Goal: Task Accomplishment & Management: Manage account settings

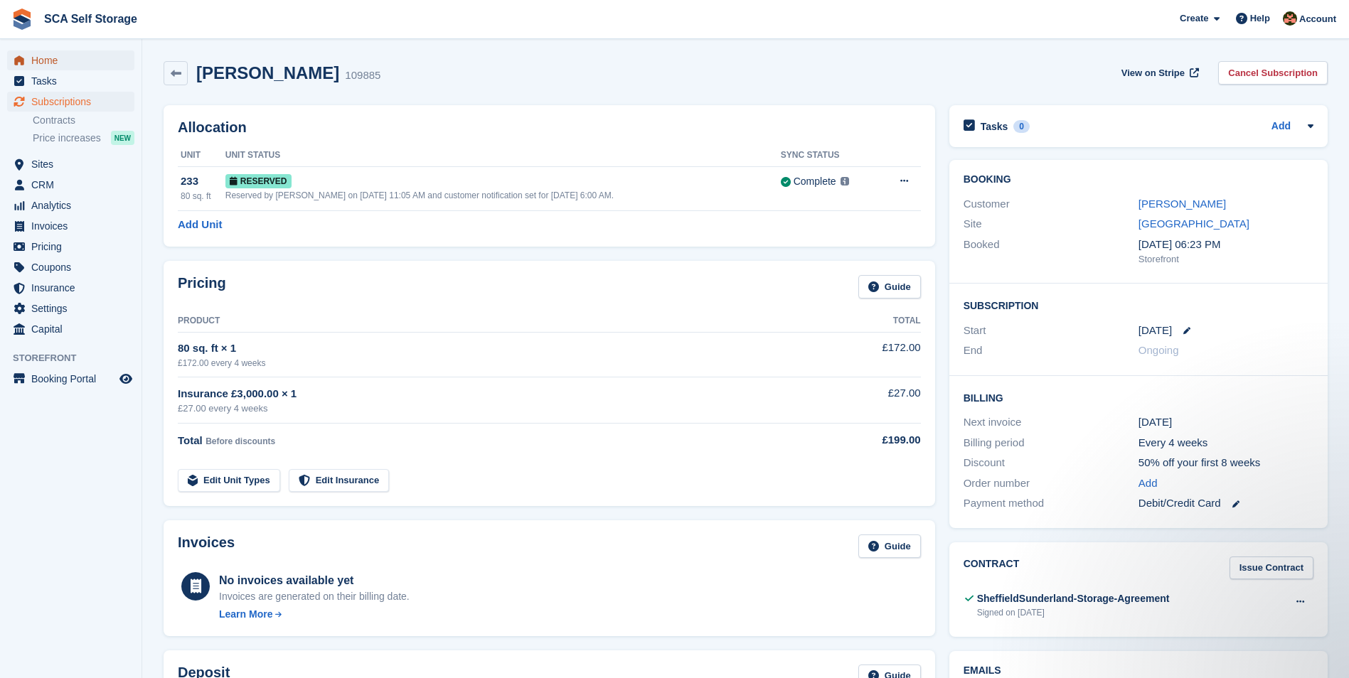
drag, startPoint x: 0, startPoint y: 0, endPoint x: 55, endPoint y: 56, distance: 78.9
click at [55, 56] on span "Home" at bounding box center [73, 60] width 85 height 20
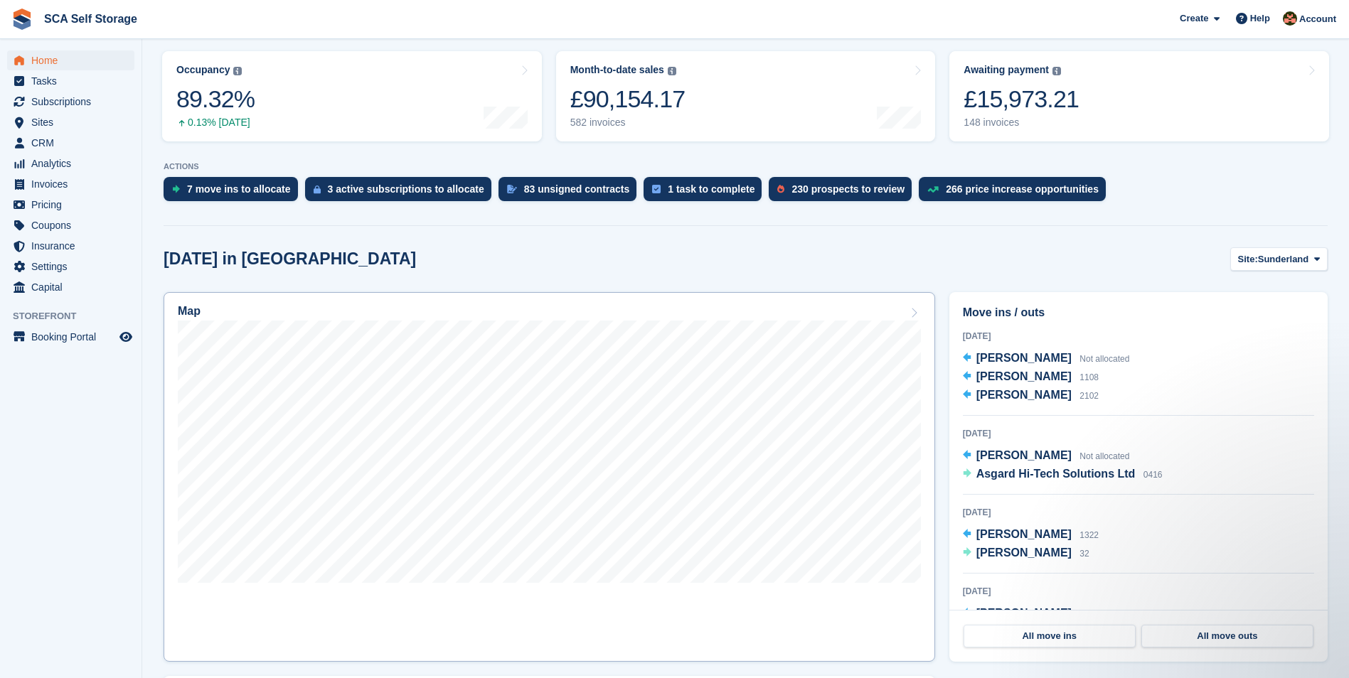
scroll to position [160, 0]
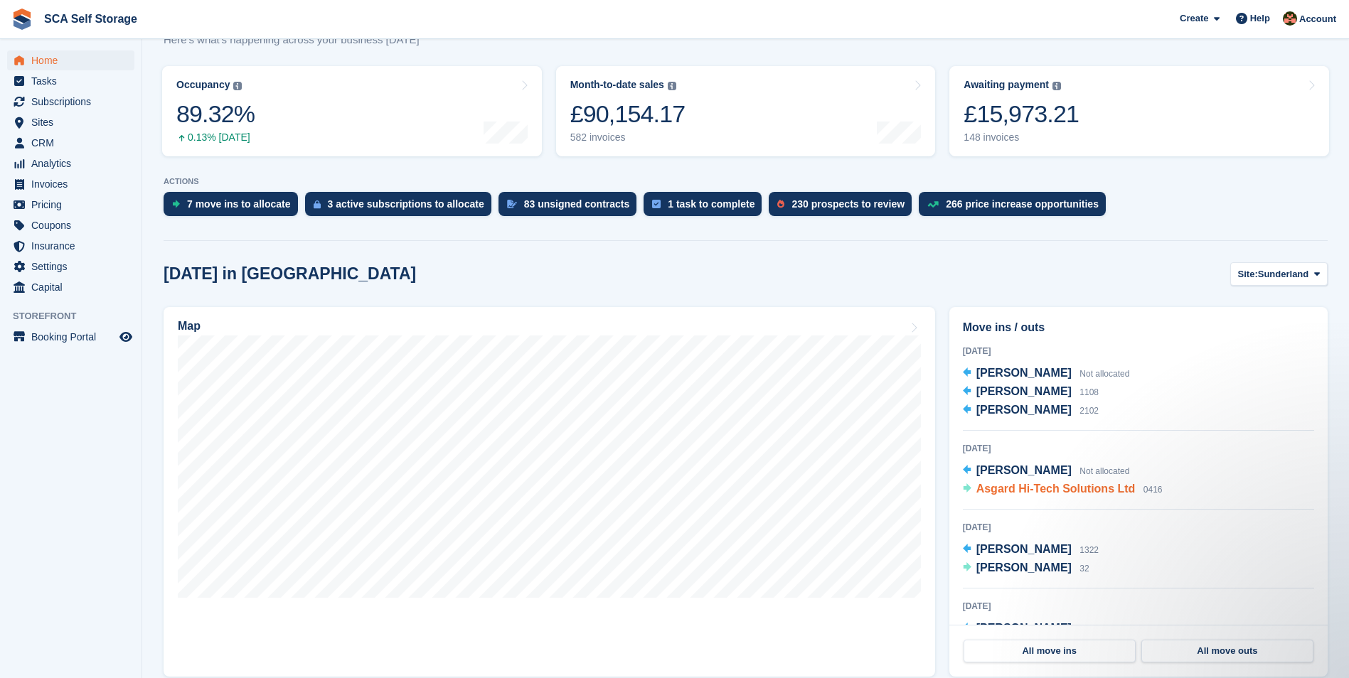
click at [1034, 483] on span "Asgard Hi-Tech Solutions Ltd" at bounding box center [1055, 489] width 159 height 12
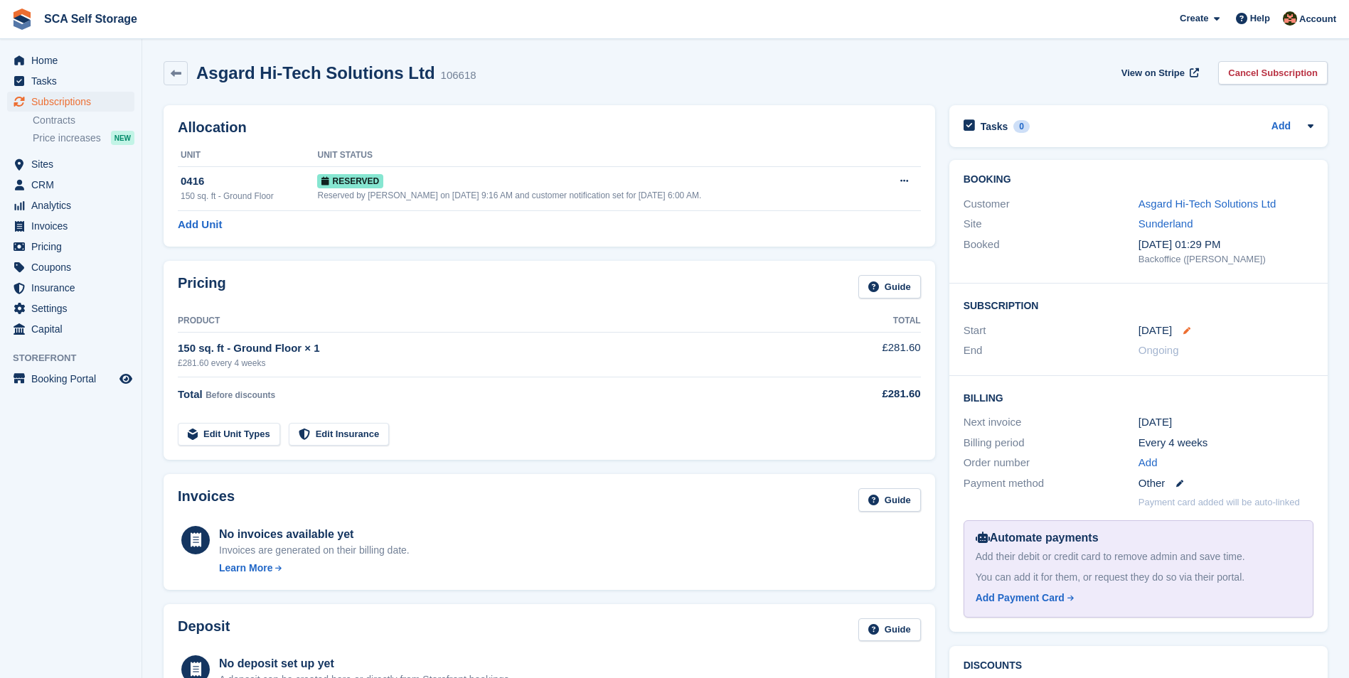
click at [1183, 331] on icon at bounding box center [1186, 330] width 7 height 7
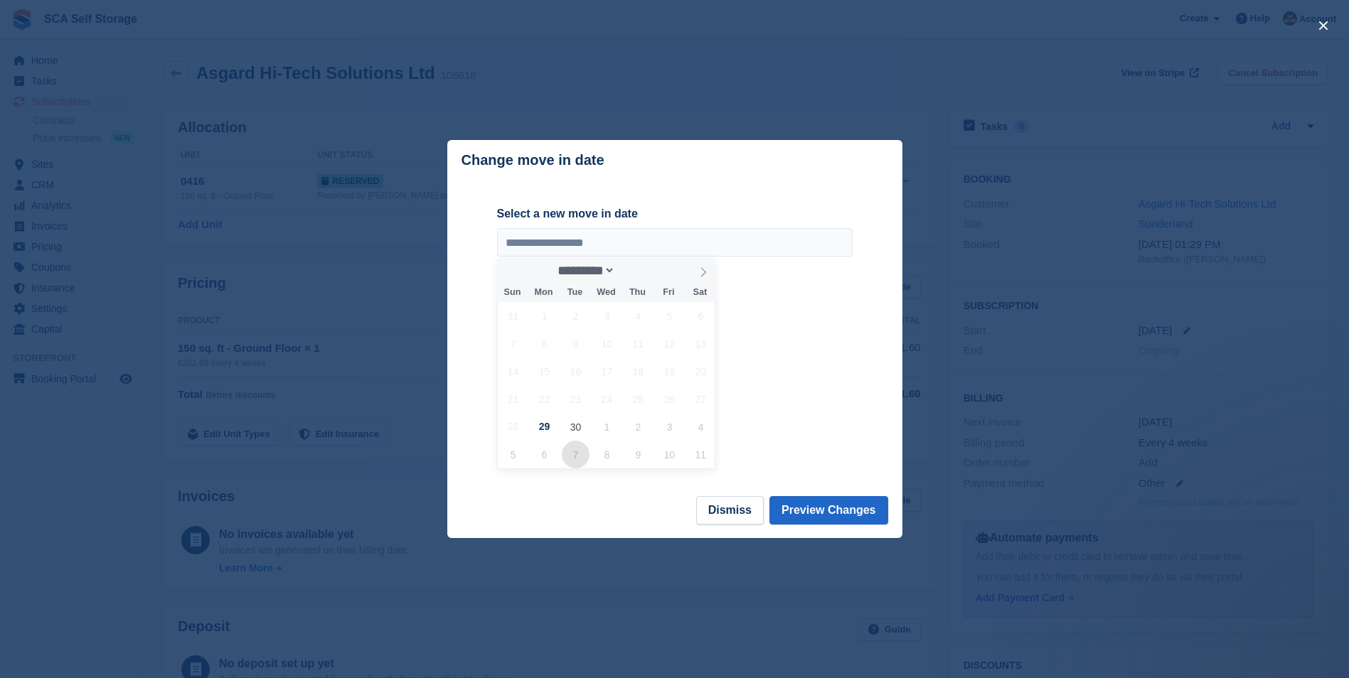
click at [567, 457] on span "7" at bounding box center [576, 455] width 28 height 28
type input "**********"
select select "*"
click at [840, 508] on button "Preview Changes" at bounding box center [828, 510] width 119 height 28
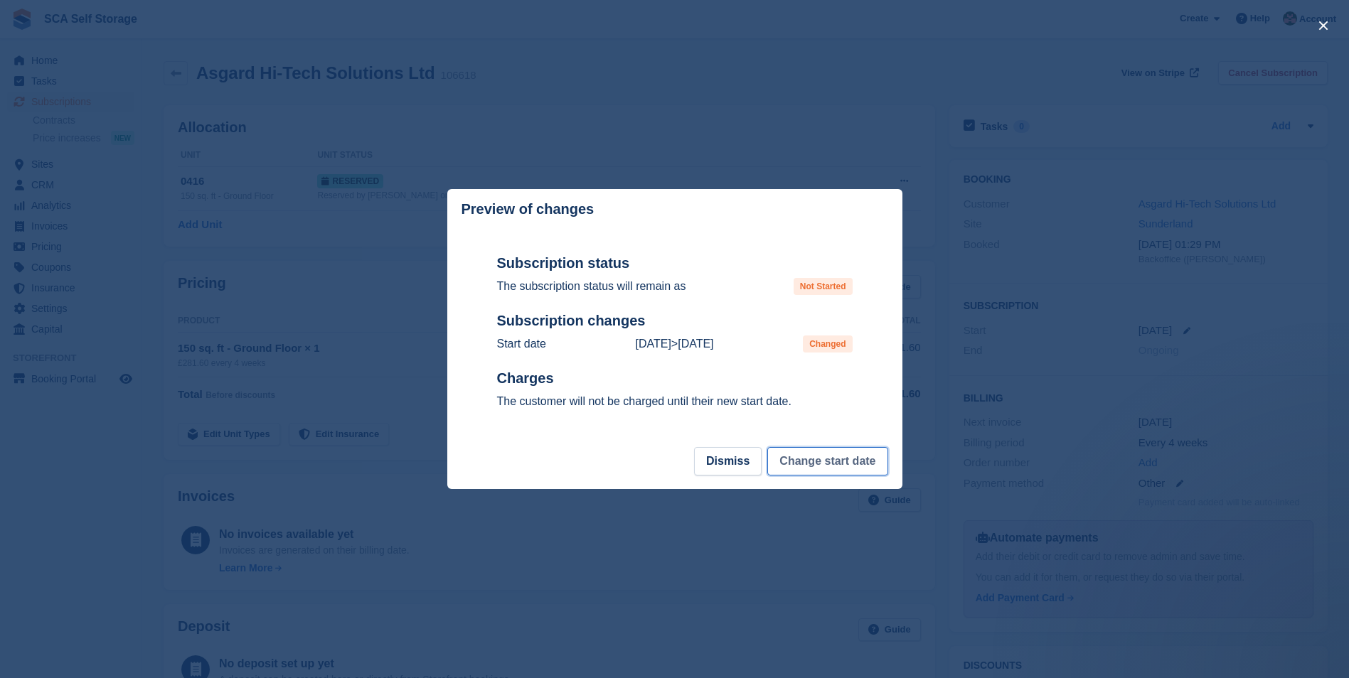
click at [848, 466] on button "Change start date" at bounding box center [827, 461] width 120 height 28
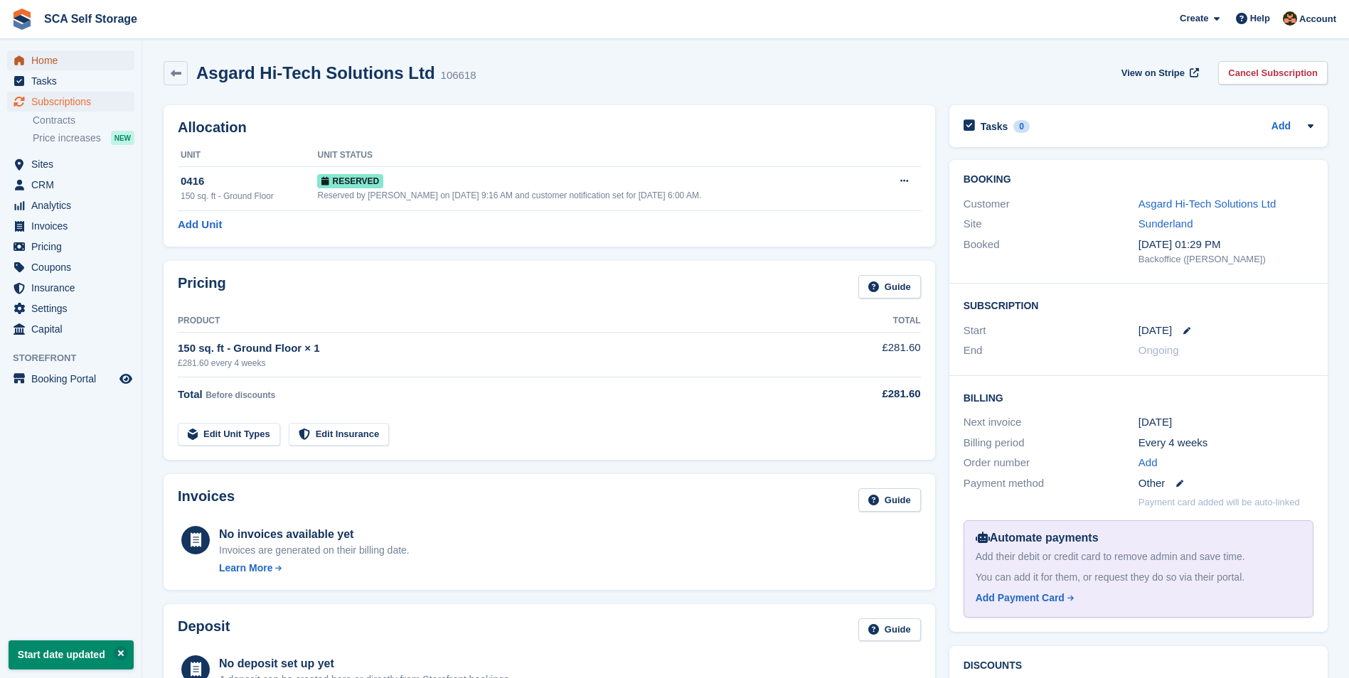
click at [94, 55] on span "Home" at bounding box center [73, 60] width 85 height 20
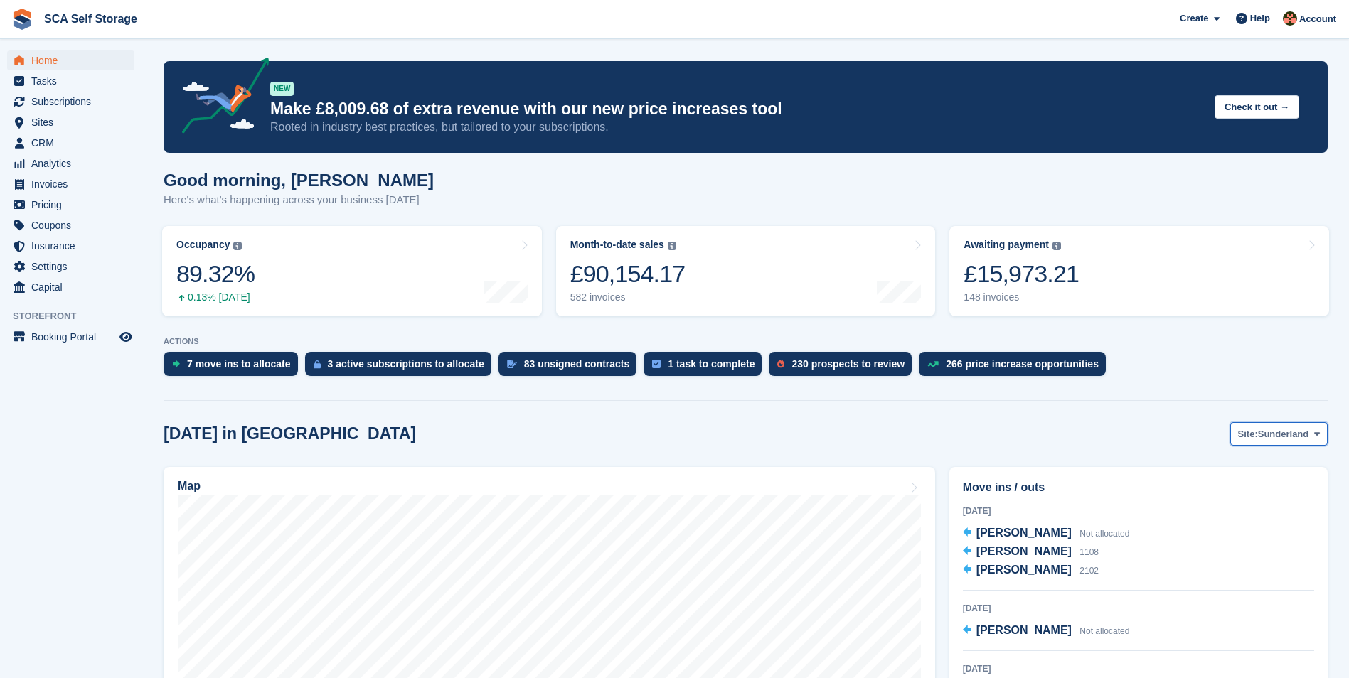
click at [1286, 434] on span "Sunderland" at bounding box center [1283, 434] width 51 height 14
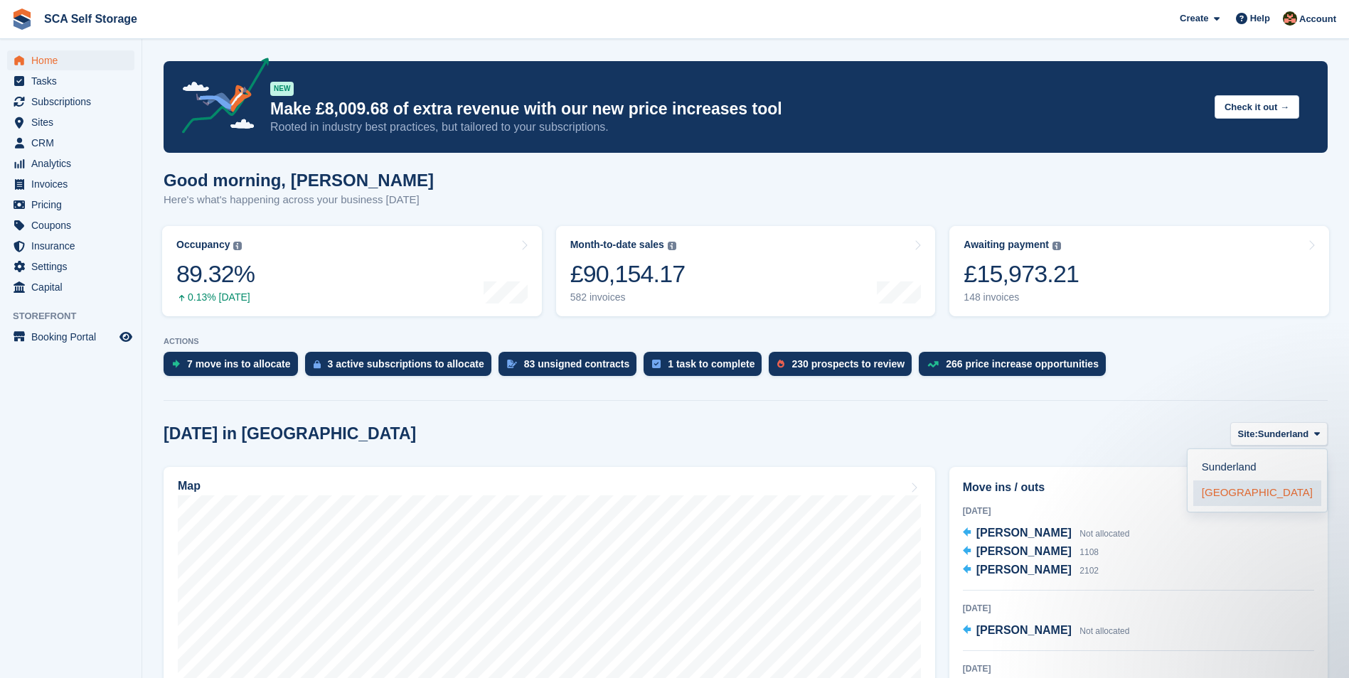
click at [1246, 491] on link "[GEOGRAPHIC_DATA]" at bounding box center [1257, 494] width 128 height 26
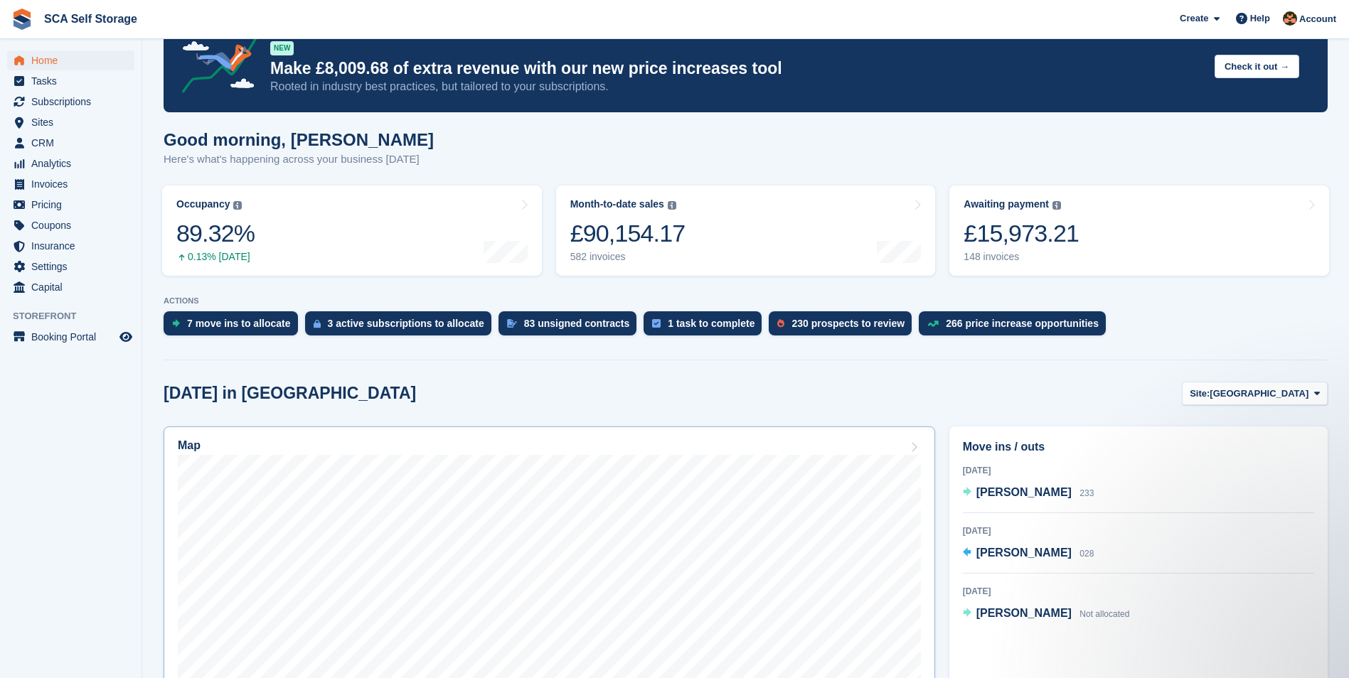
scroll to position [195, 0]
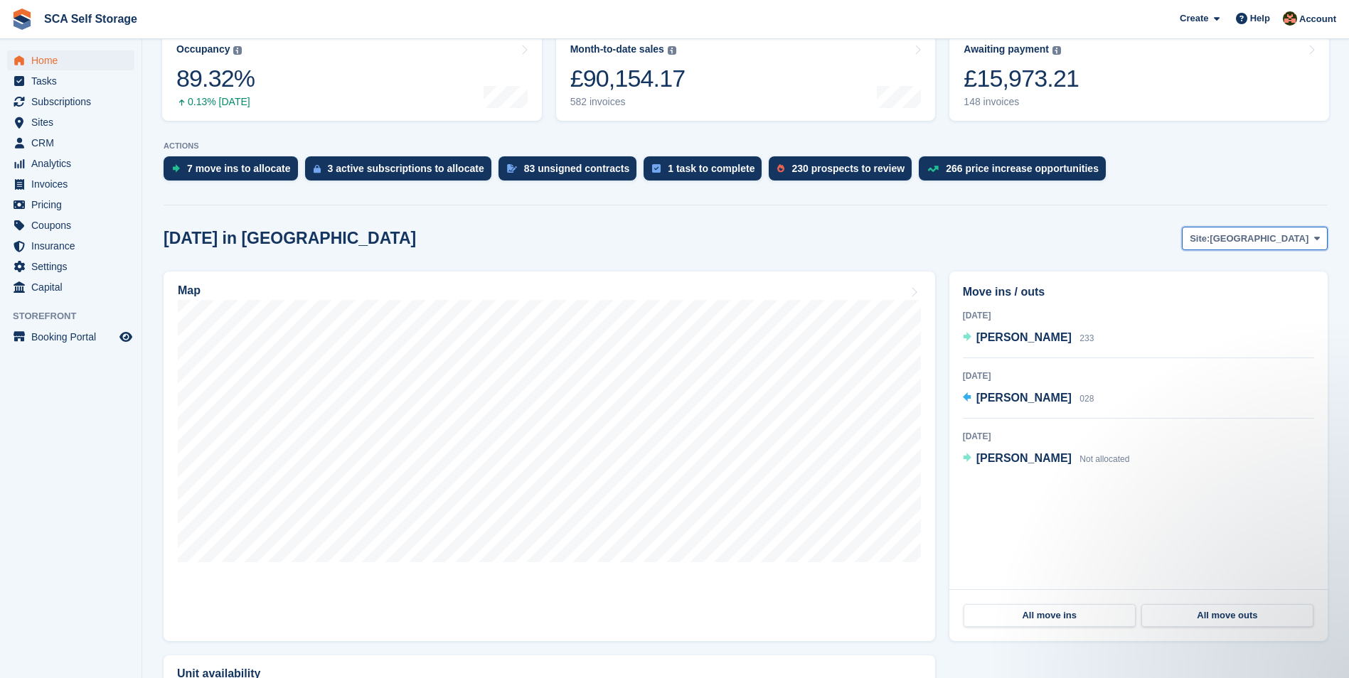
click at [1271, 246] on button "Site: Sheffield" at bounding box center [1255, 238] width 146 height 23
click at [1239, 272] on link "Sunderland" at bounding box center [1257, 272] width 128 height 26
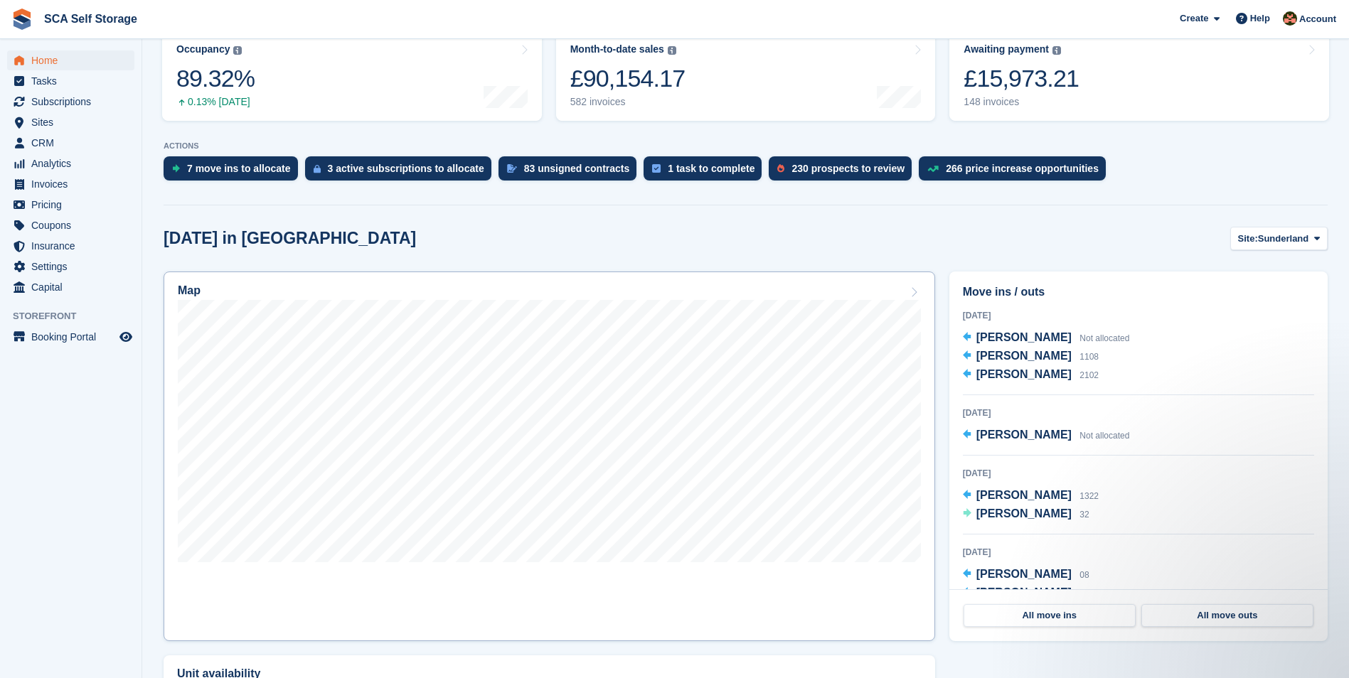
click at [489, 296] on div "Map" at bounding box center [549, 292] width 743 height 16
